Goal: Task Accomplishment & Management: Manage account settings

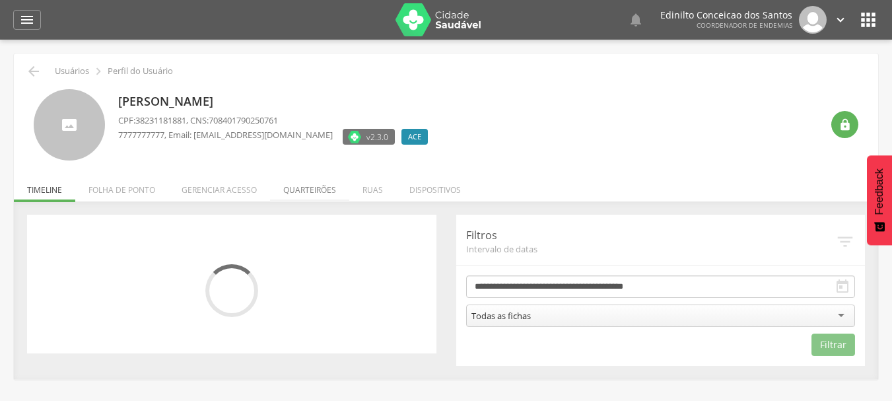
click at [322, 192] on li "Quarteirões" at bounding box center [309, 186] width 79 height 31
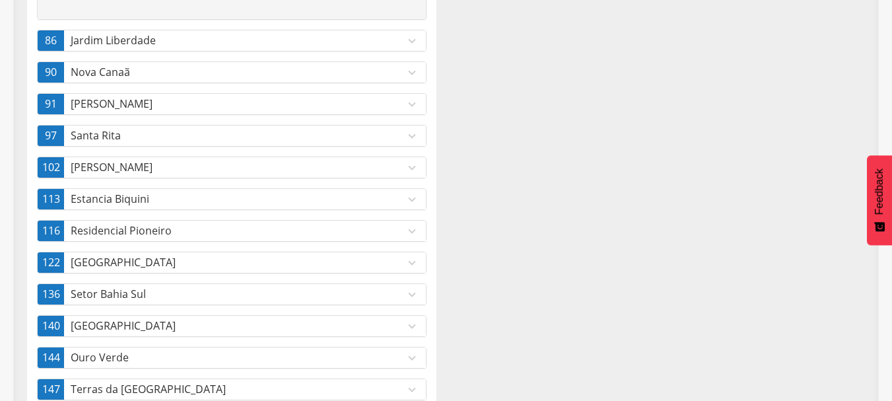
scroll to position [394, 0]
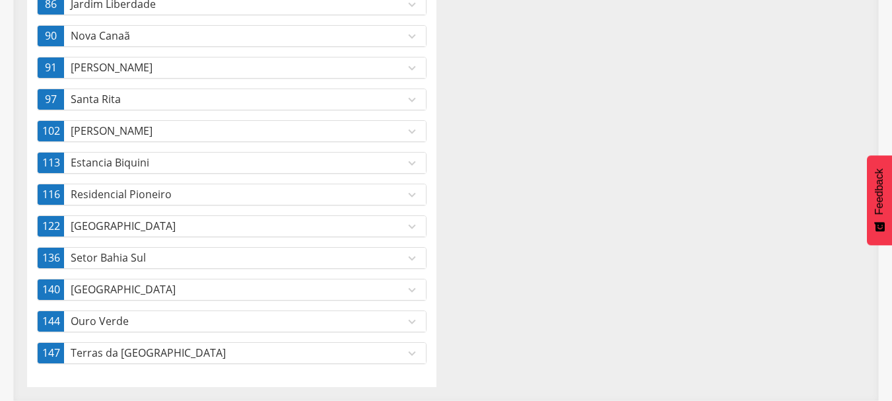
click at [132, 232] on p "[GEOGRAPHIC_DATA]" at bounding box center [238, 226] width 334 height 15
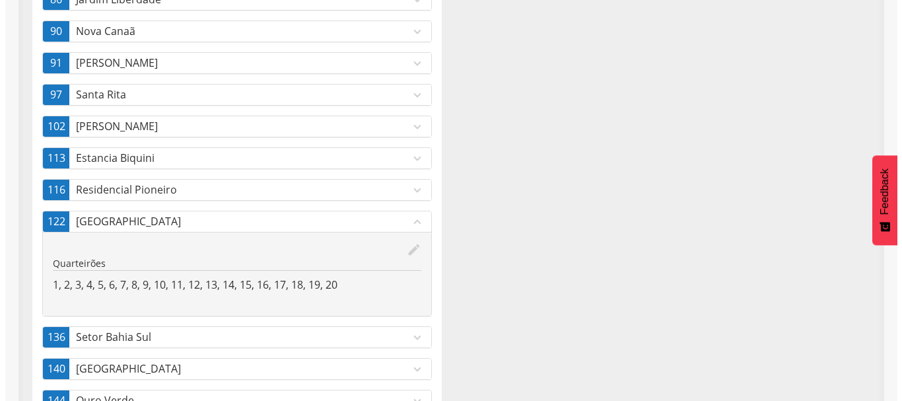
scroll to position [310, 0]
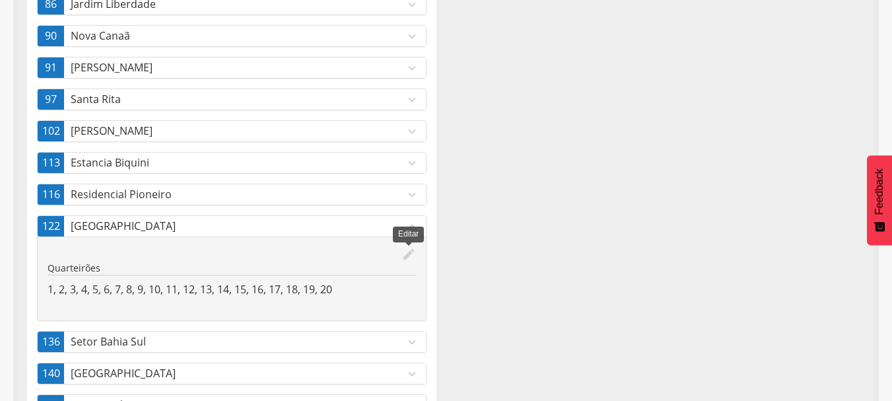
click at [406, 249] on icon "edit" at bounding box center [409, 254] width 15 height 15
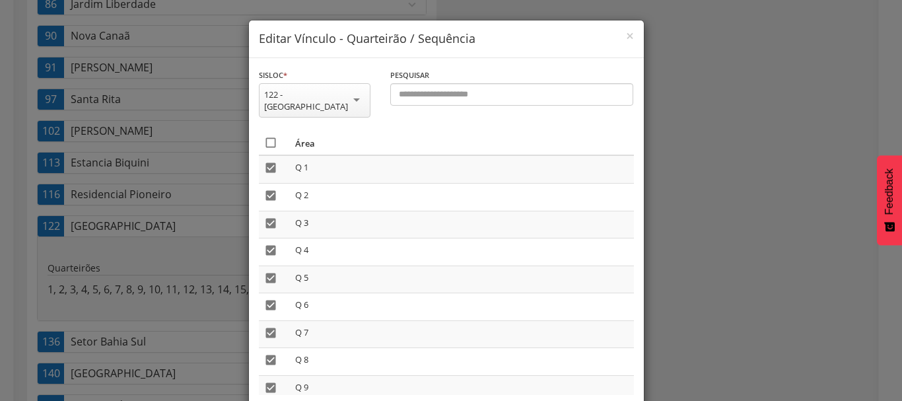
click at [269, 136] on icon "" at bounding box center [270, 142] width 13 height 13
click at [269, 136] on icon "" at bounding box center [270, 142] width 13 height 13
click at [269, 136] on icon "" at bounding box center [270, 142] width 13 height 13
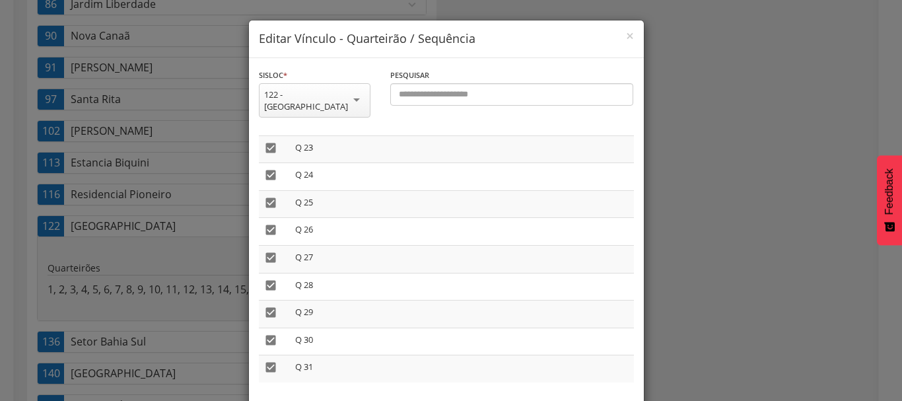
scroll to position [55, 0]
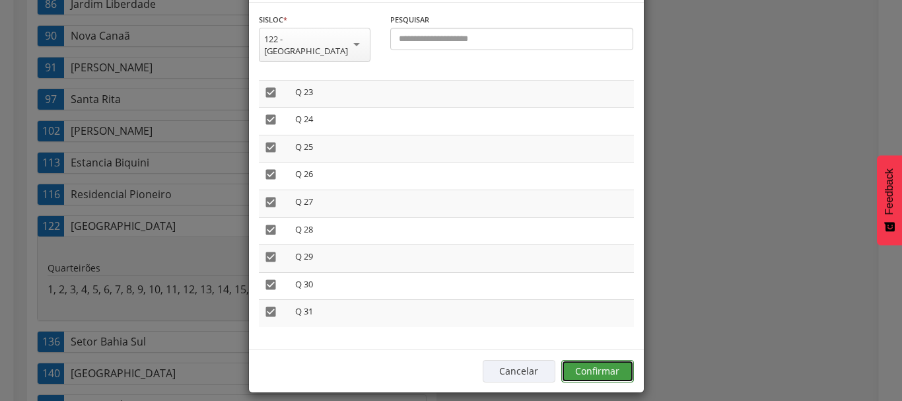
click at [599, 360] on button "Confirmar" at bounding box center [598, 371] width 73 height 22
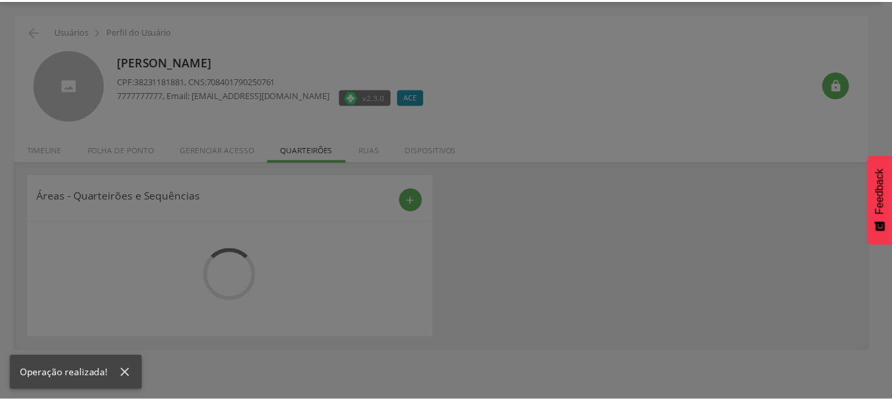
scroll to position [40, 0]
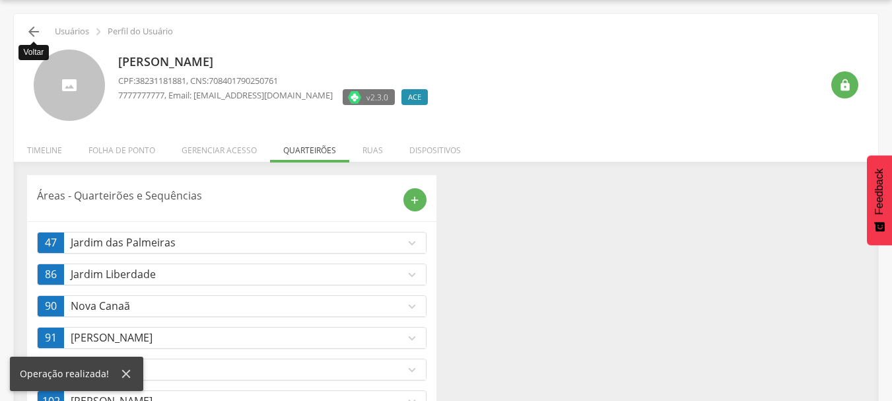
click at [35, 30] on icon "" at bounding box center [34, 32] width 16 height 16
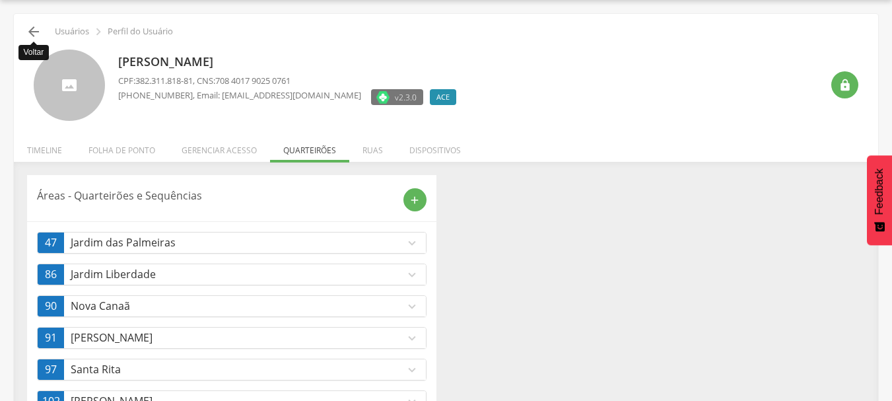
click at [35, 30] on icon "" at bounding box center [34, 32] width 16 height 16
